Goal: Check status: Check status

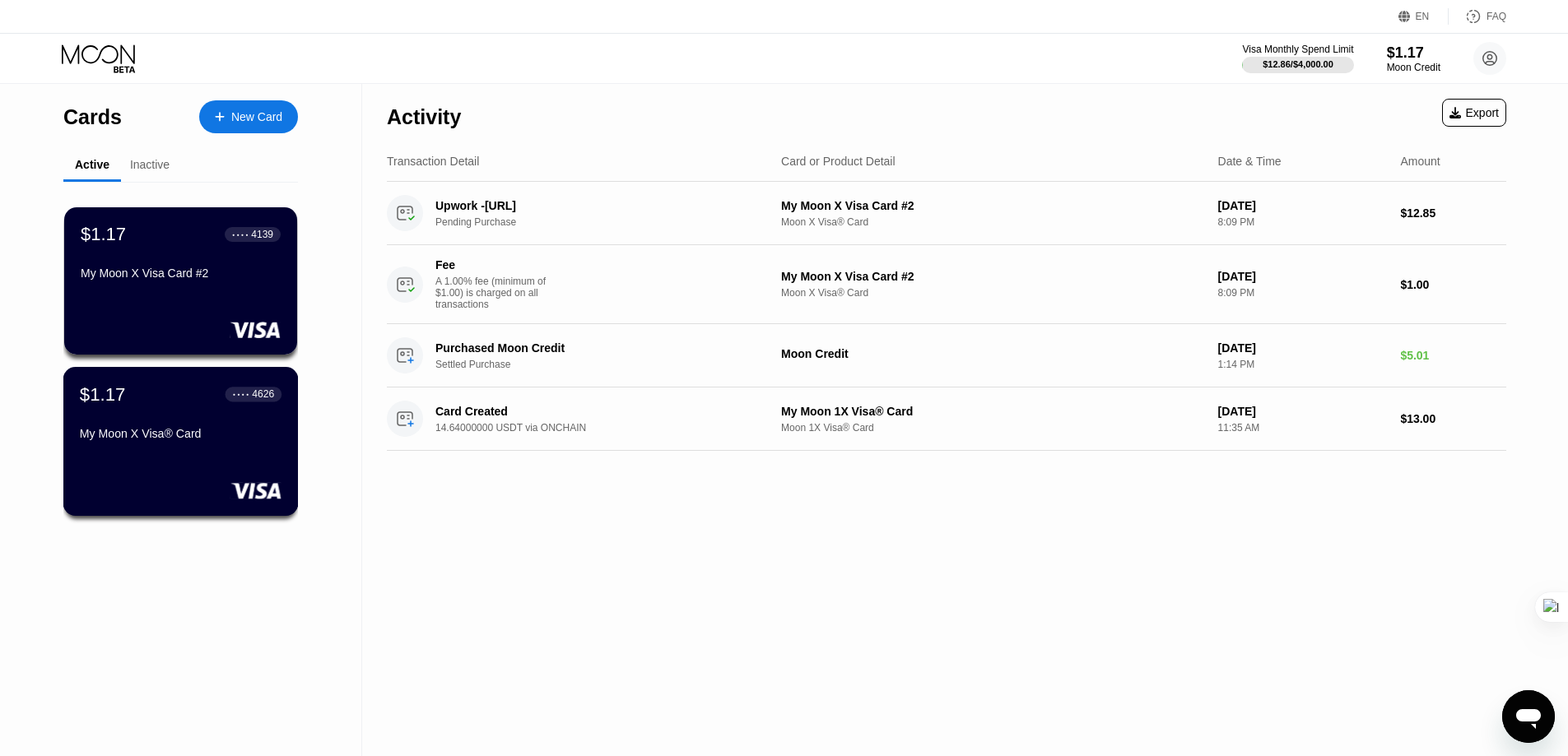
click at [243, 427] on div "$1.17 ● ● ● ● 4626 My Moon X Visa® Card" at bounding box center [180, 415] width 201 height 63
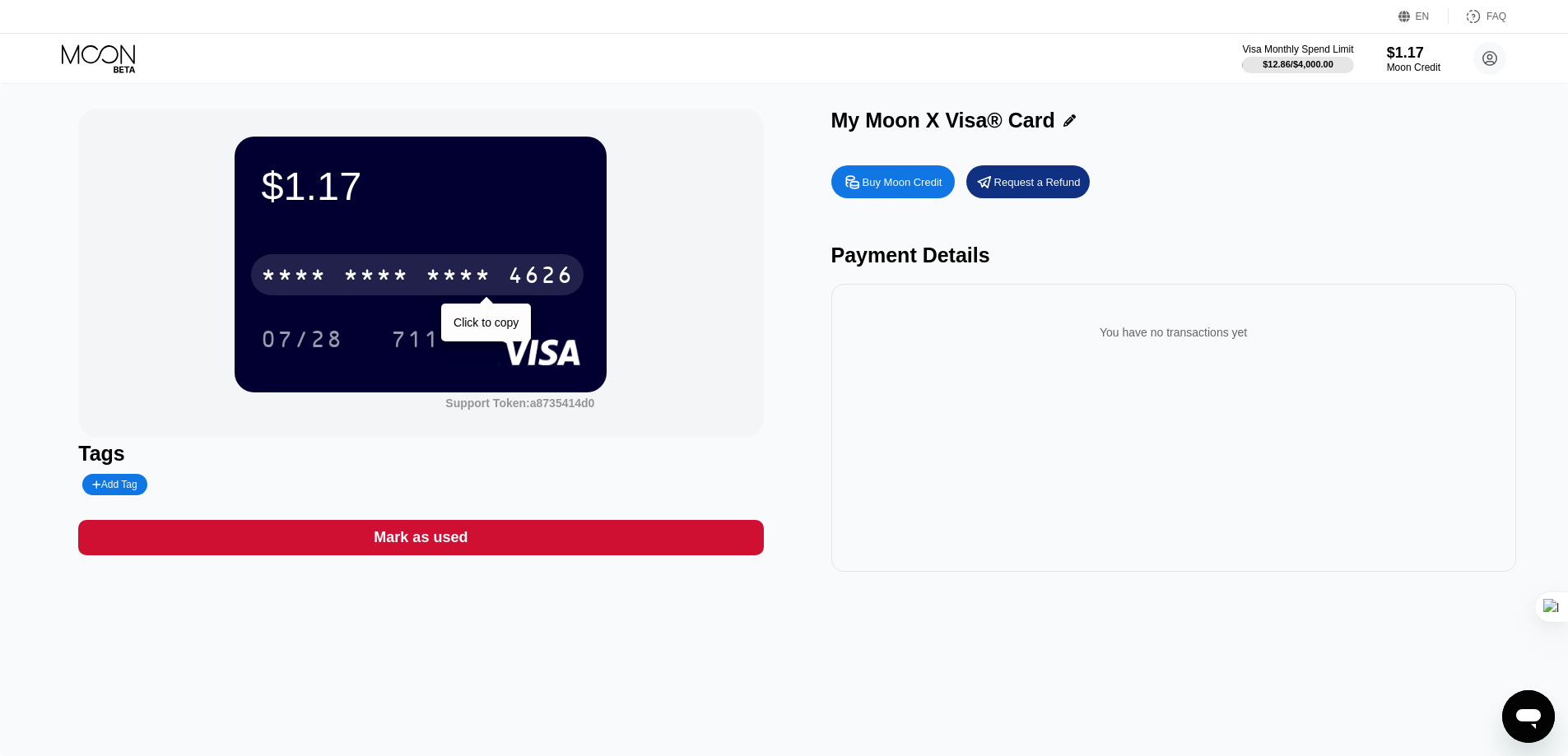
click at [497, 277] on div "* * * * * * * * * * * * 4626" at bounding box center [417, 275] width 332 height 41
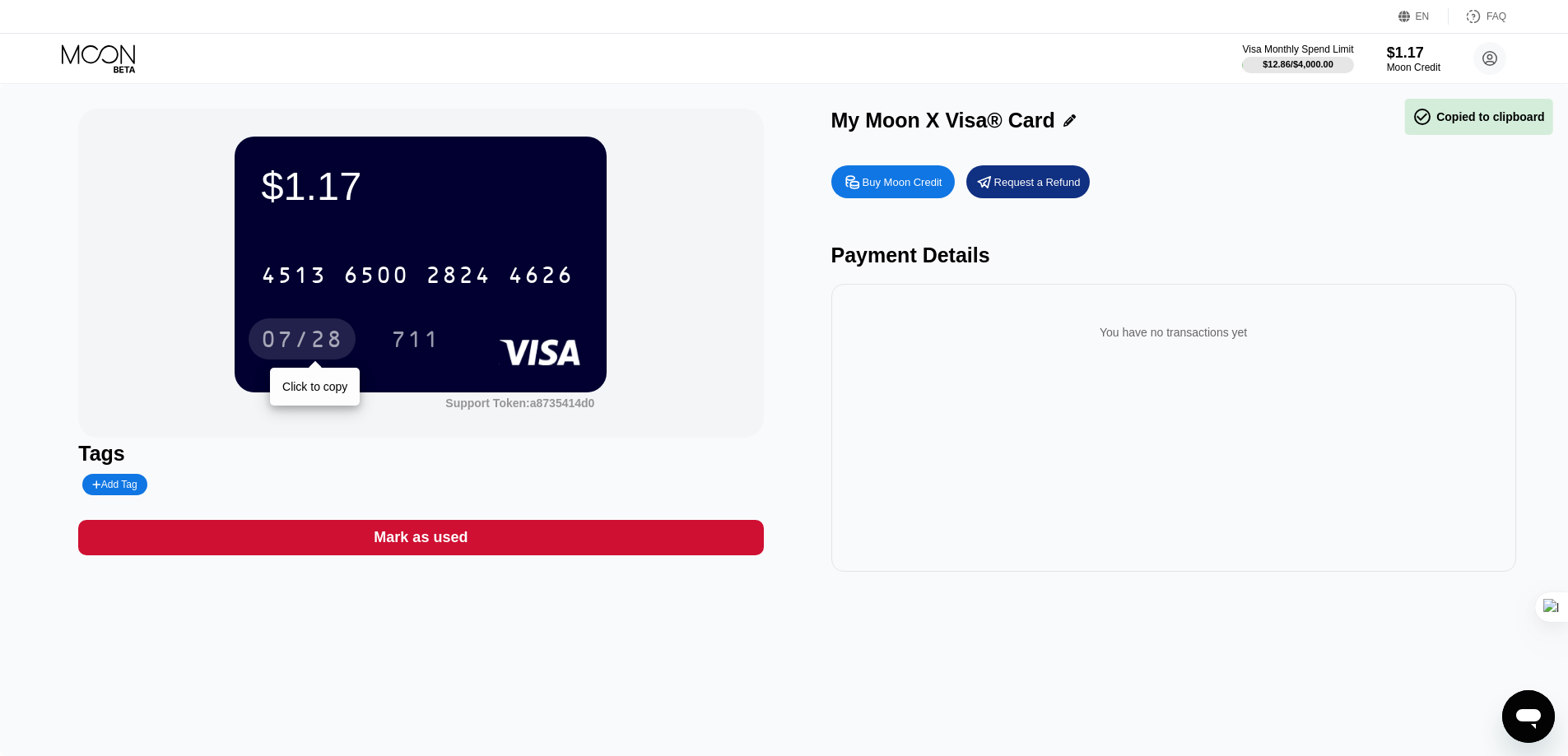
click at [315, 345] on div "07/28" at bounding box center [302, 340] width 83 height 26
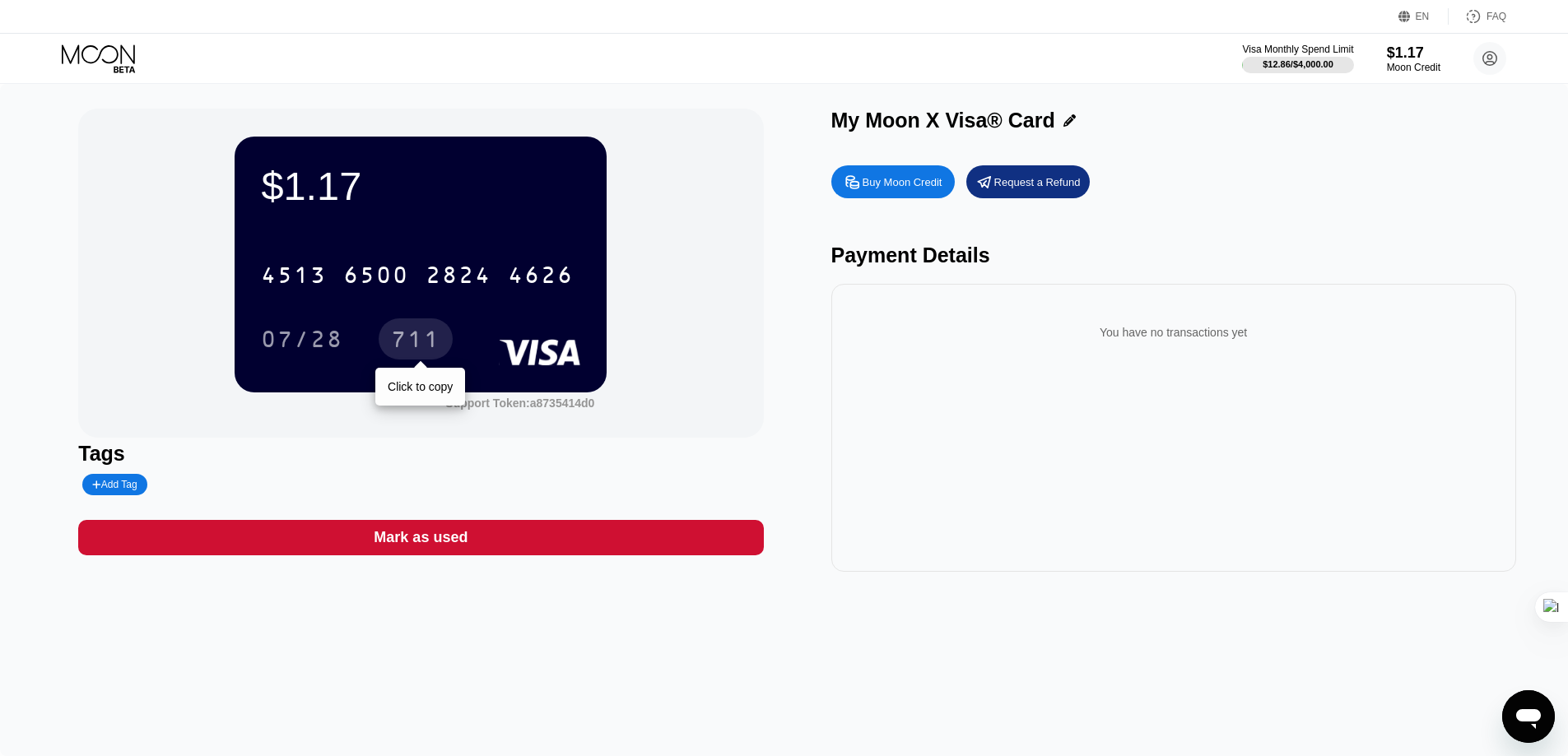
click at [418, 331] on div "711" at bounding box center [416, 340] width 50 height 26
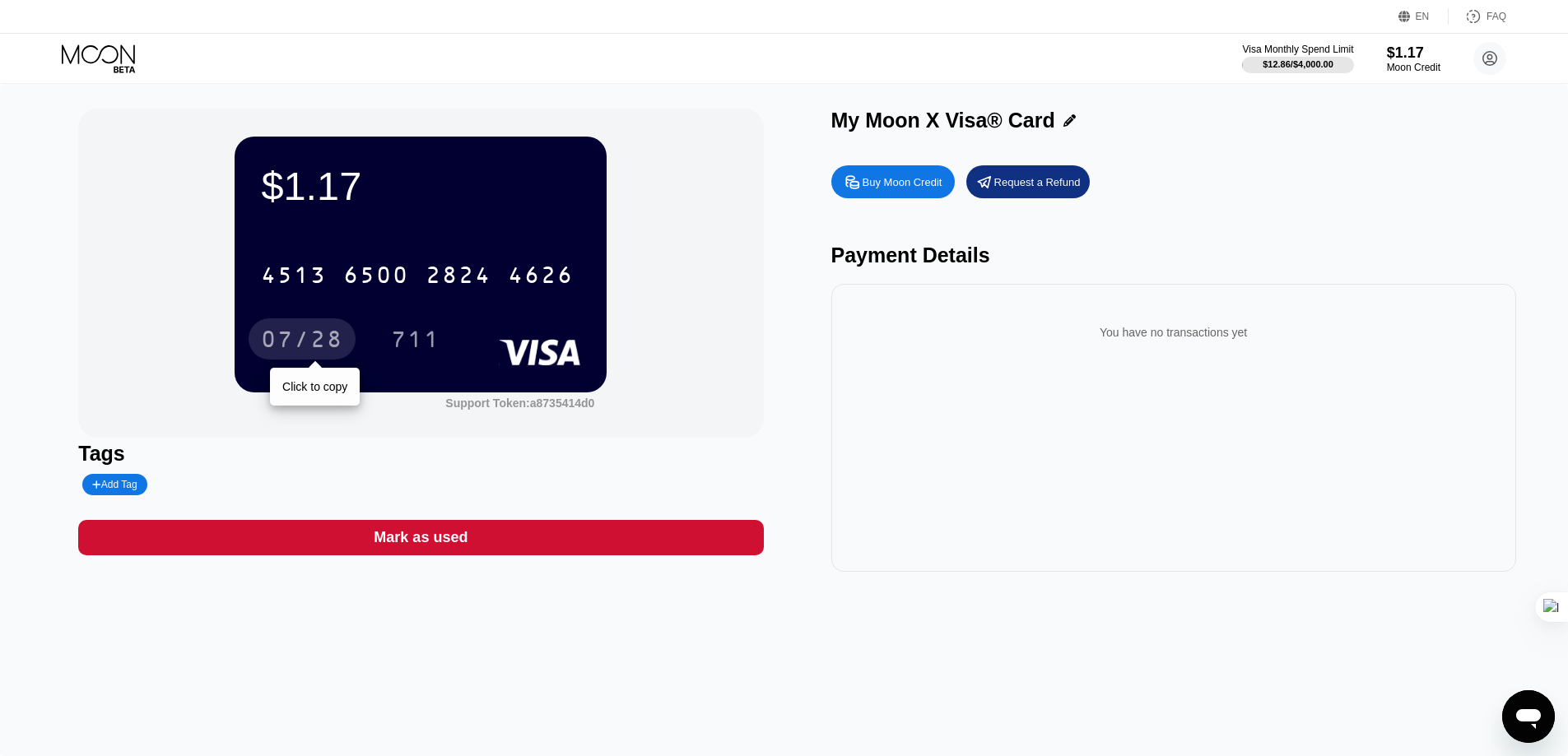
click at [290, 332] on div "07/28" at bounding box center [302, 340] width 83 height 26
click at [287, 163] on div "$1.17" at bounding box center [420, 185] width 320 height 46
click at [287, 180] on div "$1.17" at bounding box center [420, 185] width 320 height 46
click at [285, 201] on div "$1.17" at bounding box center [420, 185] width 320 height 46
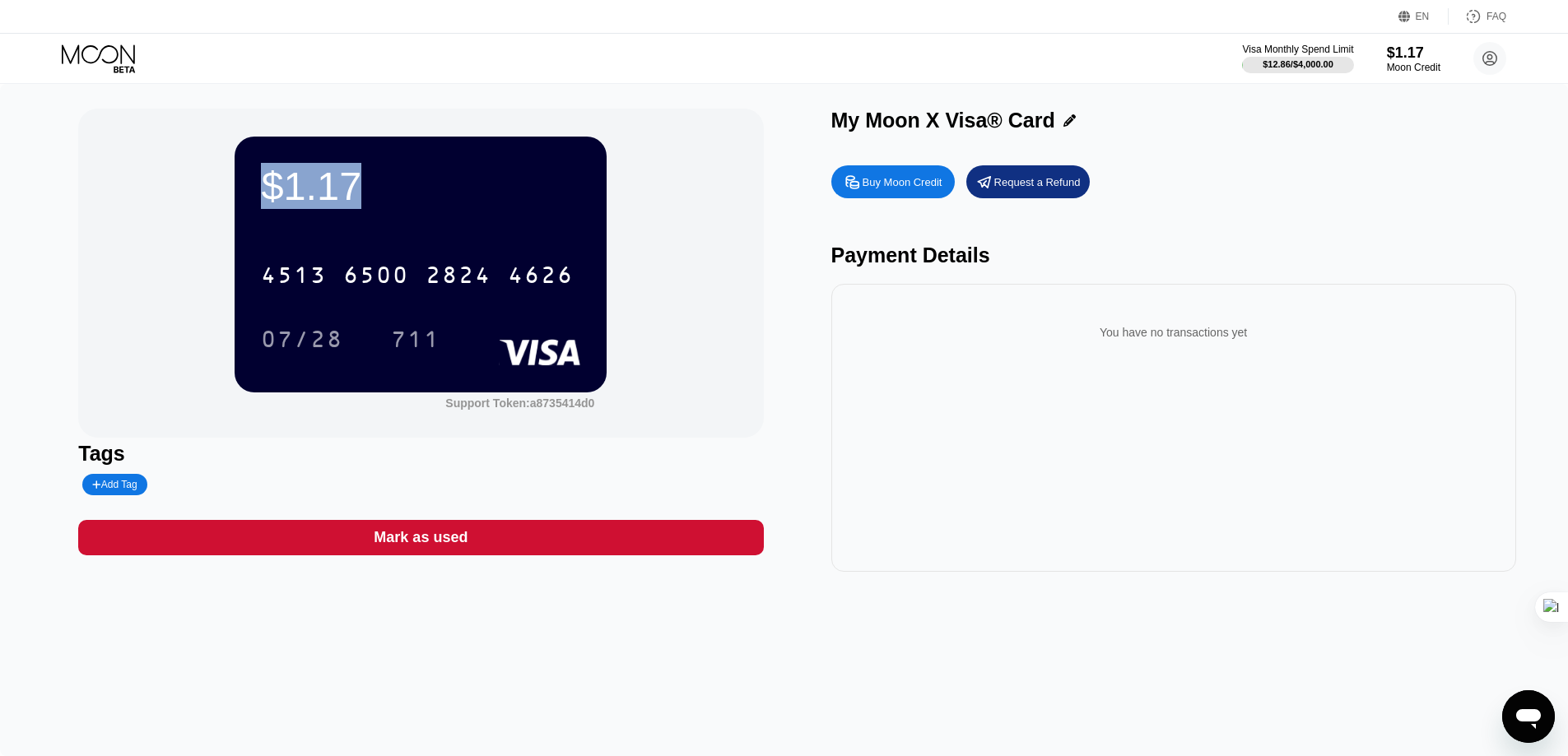
drag, startPoint x: 372, startPoint y: 202, endPoint x: 177, endPoint y: 213, distance: 195.3
click at [177, 213] on div "$1.17 4513 6500 2824 4626 07/28 711 Support Token: a8735414d0" at bounding box center [421, 273] width 685 height 329
click at [192, 198] on div "$1.17 4513 6500 2824 4626 07/28 711 Support Token: a8735414d0" at bounding box center [421, 273] width 685 height 329
click at [228, 198] on div "$1.17 4513 6500 2824 4626 07/28 711 Support Token: a8735414d0" at bounding box center [421, 273] width 685 height 329
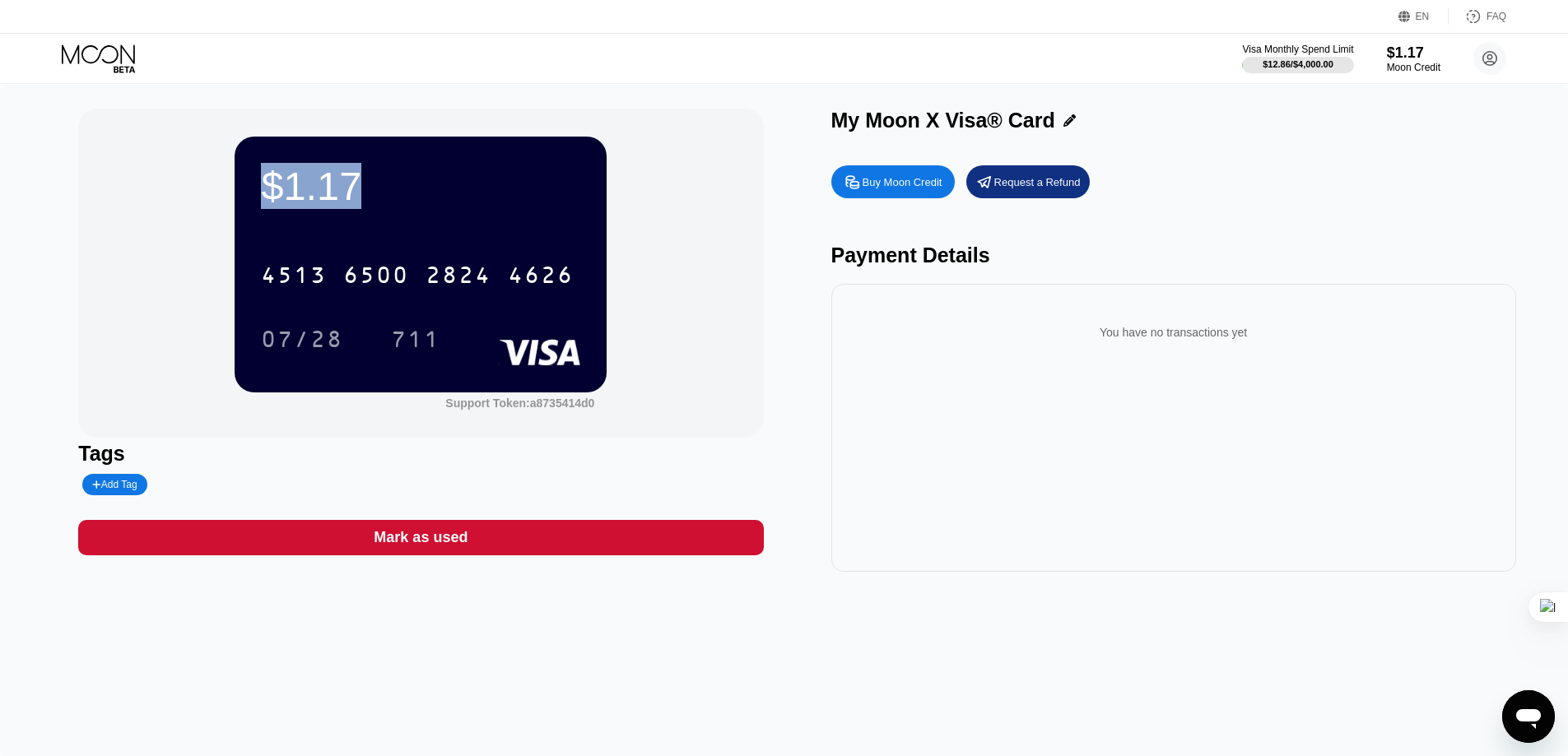
click at [273, 215] on div "$1.17 4513 6500 2824 4626 07/28 711" at bounding box center [420, 264] width 372 height 255
click at [292, 206] on div "$1.17" at bounding box center [420, 185] width 320 height 46
drag, startPoint x: 244, startPoint y: 199, endPoint x: 497, endPoint y: 240, distance: 256.3
click at [497, 240] on div "$1.17 4513 6500 2824 4626 07/28 711" at bounding box center [420, 264] width 372 height 255
